Goal: Task Accomplishment & Management: Manage account settings

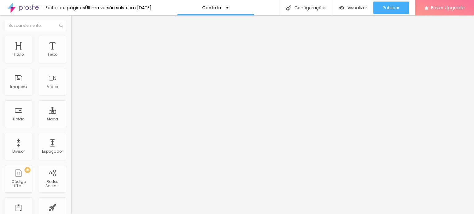
drag, startPoint x: 47, startPoint y: 67, endPoint x: 0, endPoint y: 69, distance: 47.2
click at [71, 69] on div "Endereço Alboom Brasil Alinhamento 15 Zoom" at bounding box center [106, 109] width 71 height 123
type input "Araxá"
click at [71, 119] on div "Editar Mapa Conteúdo Estilo Avançado Endereço Araxá Alinhamento 15 Zoom" at bounding box center [106, 114] width 71 height 199
click at [71, 39] on img at bounding box center [74, 39] width 6 height 6
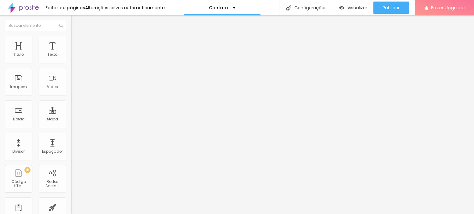
click at [76, 43] on span "Avançado" at bounding box center [86, 45] width 20 height 5
click at [71, 22] on button "Editar Mapa" at bounding box center [106, 22] width 71 height 14
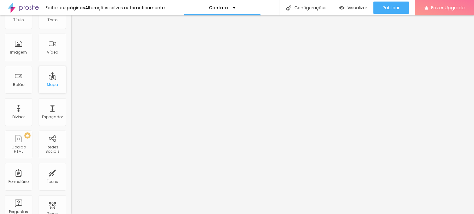
scroll to position [93, 0]
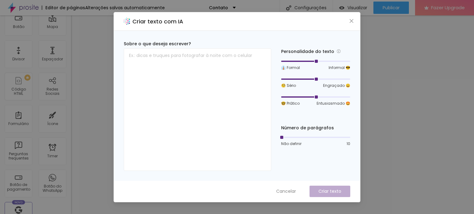
click at [291, 192] on span "Cancelar" at bounding box center [286, 191] width 20 height 6
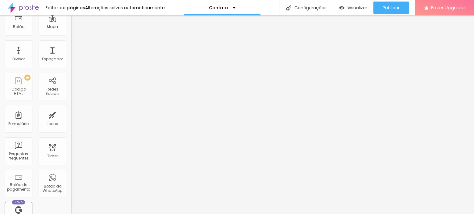
scroll to position [0, 0]
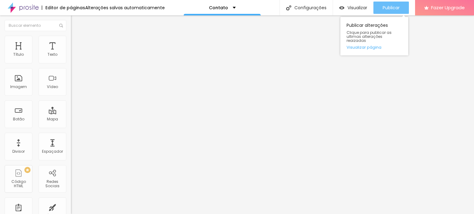
click at [395, 6] on span "Publicar" at bounding box center [390, 7] width 17 height 5
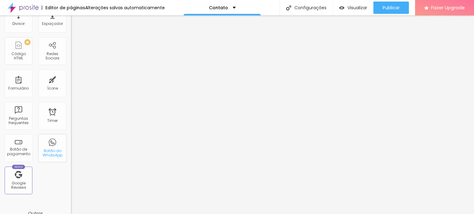
scroll to position [140, 0]
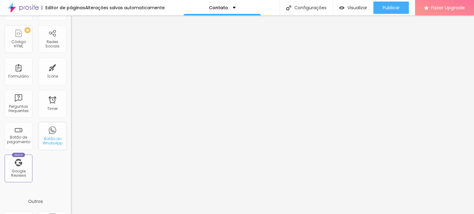
click at [48, 143] on div "Botão do WhatsApp" at bounding box center [52, 141] width 24 height 9
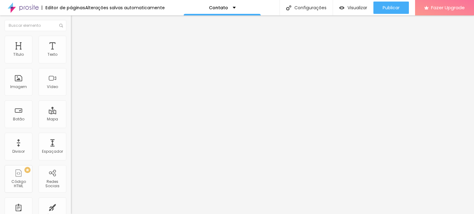
click at [71, 19] on button "Editar Coluna" at bounding box center [106, 22] width 71 height 14
click at [71, 46] on li "Estilo" at bounding box center [106, 44] width 71 height 6
click at [71, 47] on li "Avançado" at bounding box center [106, 50] width 71 height 6
click at [76, 23] on img "button" at bounding box center [78, 25] width 5 height 5
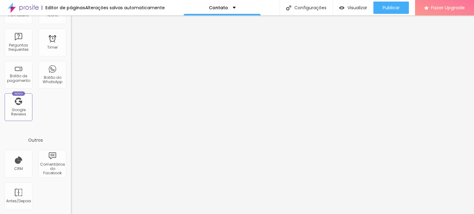
scroll to position [109, 0]
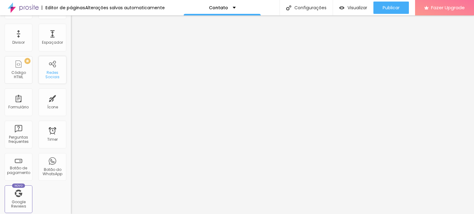
click at [40, 72] on div "Redes Sociais" at bounding box center [52, 75] width 24 height 9
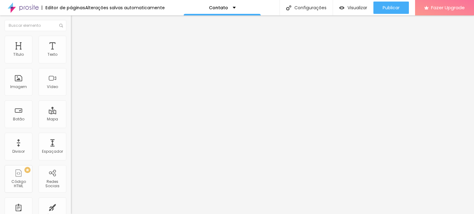
click at [71, 62] on img at bounding box center [73, 64] width 4 height 4
type input "https://"
click at [76, 21] on div "Editar Redes Sociais" at bounding box center [102, 22] width 52 height 5
click at [26, 30] on input "text" at bounding box center [36, 25] width 62 height 11
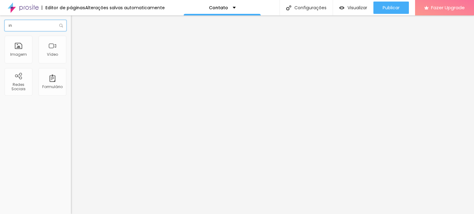
type input "i"
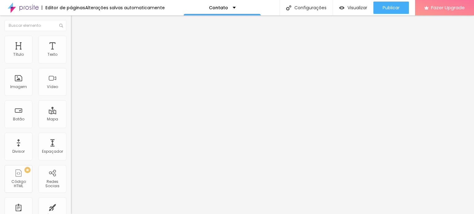
click at [71, 125] on div "Instagram" at bounding box center [106, 127] width 71 height 4
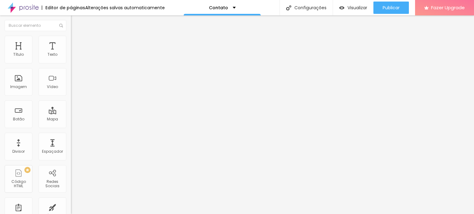
click at [71, 210] on input "https://" at bounding box center [108, 213] width 74 height 6
paste input "https://www.instagram.com/amoramorafotografia/"
drag, startPoint x: 39, startPoint y: 100, endPoint x: 0, endPoint y: 96, distance: 39.7
click at [71, 210] on input "https://https://www.instagram.com/amoramorafotografia/" at bounding box center [108, 213] width 74 height 6
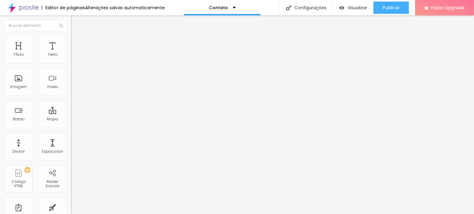
drag, startPoint x: 26, startPoint y: 99, endPoint x: 0, endPoint y: 93, distance: 26.2
type input "https://www.instagram.com/amoramorafotografia/"
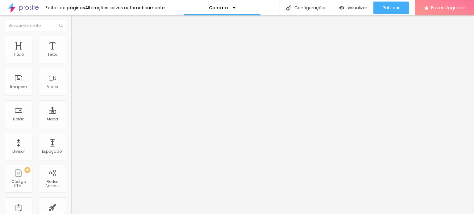
drag, startPoint x: 46, startPoint y: 113, endPoint x: 0, endPoint y: 109, distance: 46.1
paste input "api.whatsapp.com/send?phone=5534998269012"
drag, startPoint x: 9, startPoint y: 112, endPoint x: 0, endPoint y: 113, distance: 9.3
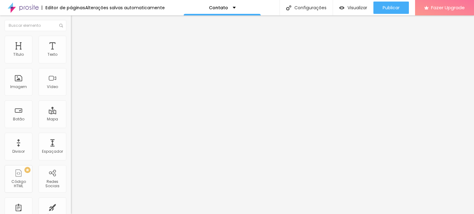
type input "https://api.whatsapp.com/send?phone=5534998269012"
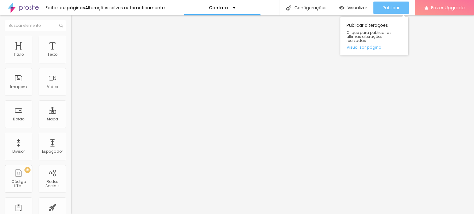
click at [399, 6] on span "Publicar" at bounding box center [390, 7] width 17 height 5
click at [395, 9] on span "Publicar" at bounding box center [390, 7] width 17 height 5
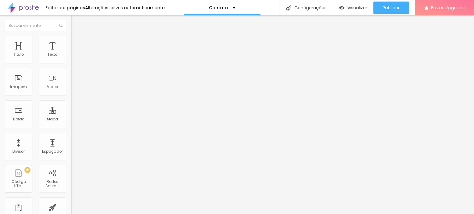
click at [76, 21] on img "button" at bounding box center [78, 22] width 5 height 5
